Goal: Task Accomplishment & Management: Manage account settings

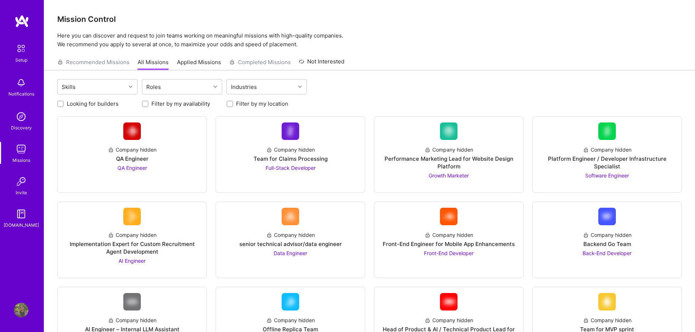
click at [22, 119] on img at bounding box center [21, 116] width 15 height 15
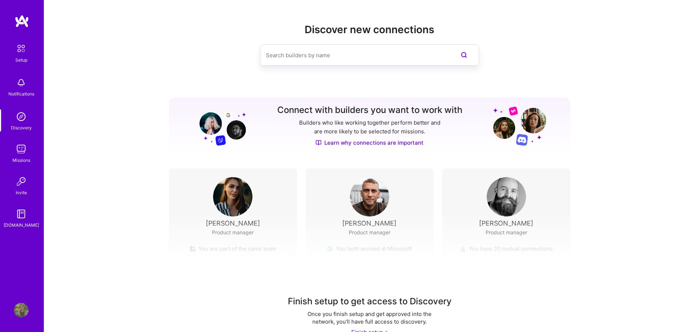
click at [27, 155] on img at bounding box center [21, 149] width 15 height 15
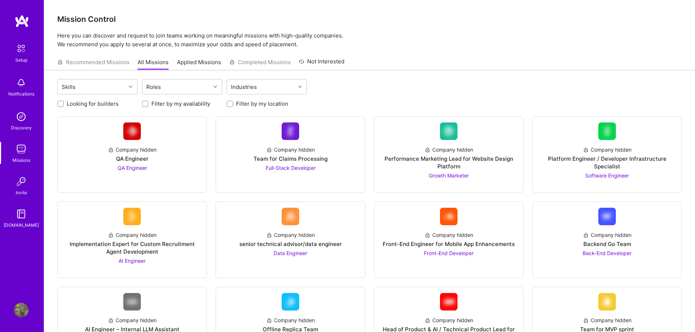
click at [31, 192] on link "Invite" at bounding box center [21, 185] width 45 height 22
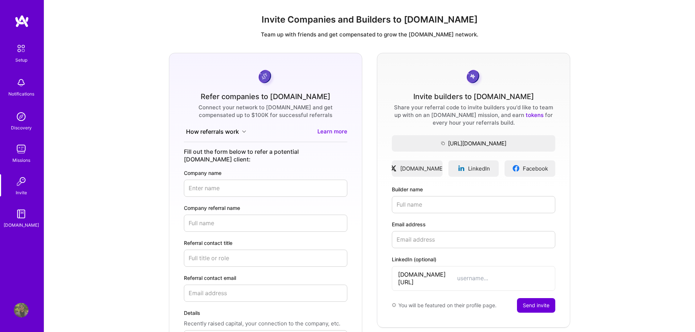
click at [24, 78] on img at bounding box center [21, 83] width 15 height 15
click at [24, 78] on div "Setup Notifications Discovery Missions Invite [DOMAIN_NAME]" at bounding box center [22, 135] width 44 height 188
click at [23, 58] on div "Setup" at bounding box center [21, 60] width 12 height 8
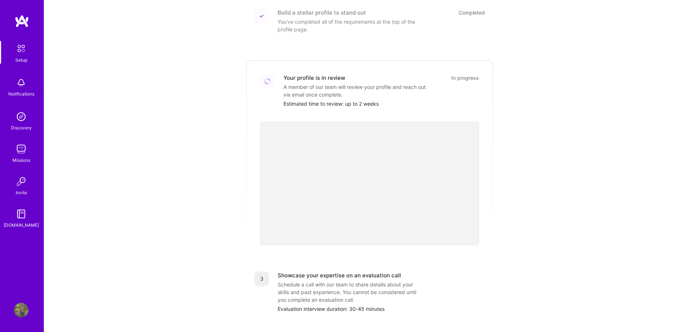
scroll to position [109, 0]
